Goal: Task Accomplishment & Management: Manage account settings

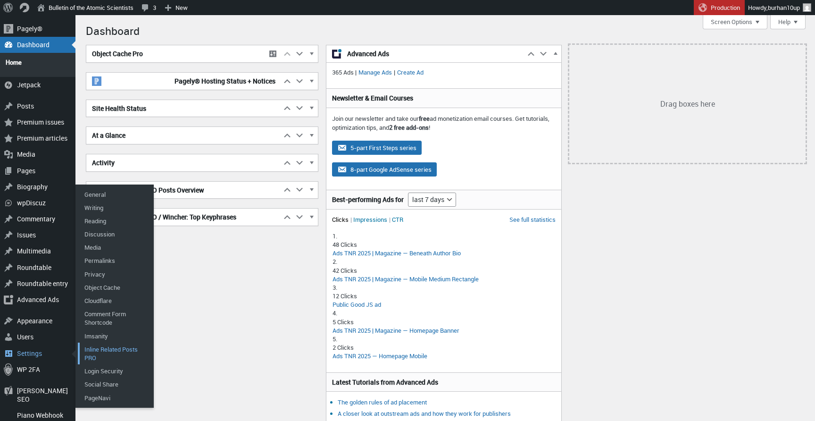
click at [119, 352] on link "Inline Related Posts PRO" at bounding box center [115, 353] width 75 height 22
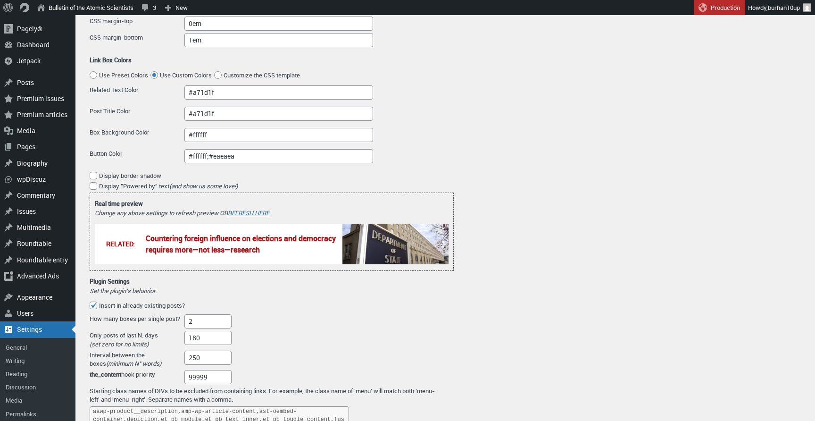
scroll to position [263, 0]
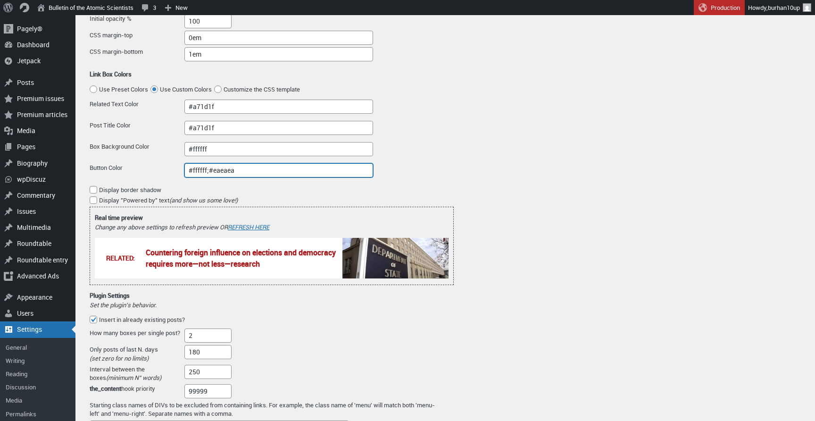
click at [224, 172] on input "#ffffff;#eaeaea" at bounding box center [278, 170] width 189 height 14
type input "#ffffff"
click at [510, 144] on div "Settings Statistics FAQ & Docs Rate us Inline Related Posts PRO (v.3.4.0) Seems…" at bounding box center [449, 398] width 725 height 1283
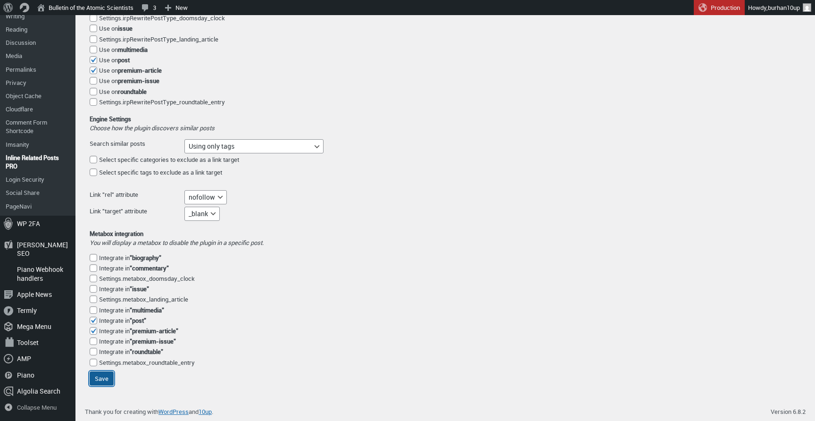
click at [92, 384] on input "Save" at bounding box center [102, 378] width 24 height 14
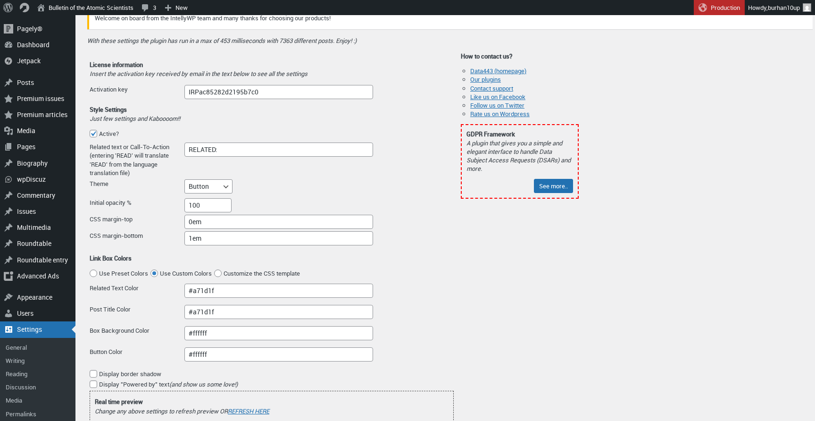
scroll to position [0, 0]
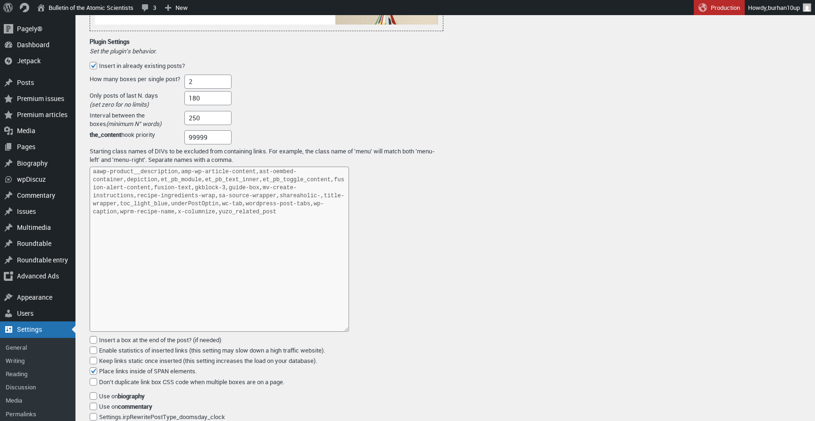
scroll to position [380, 0]
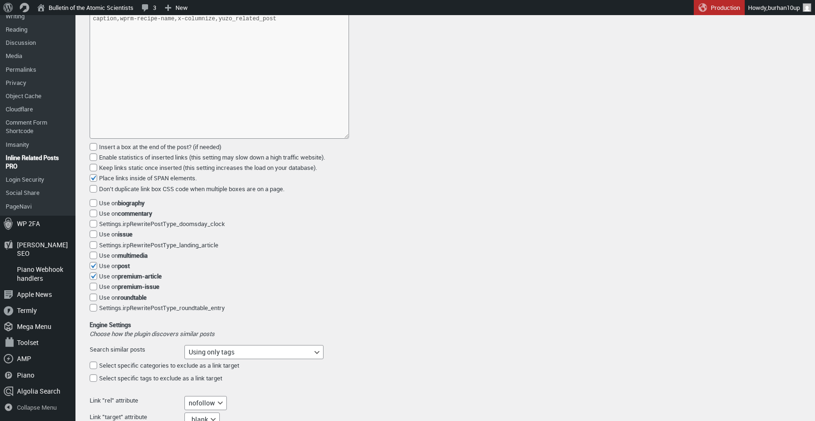
scroll to position [918, 0]
